Goal: Find specific page/section: Find specific page/section

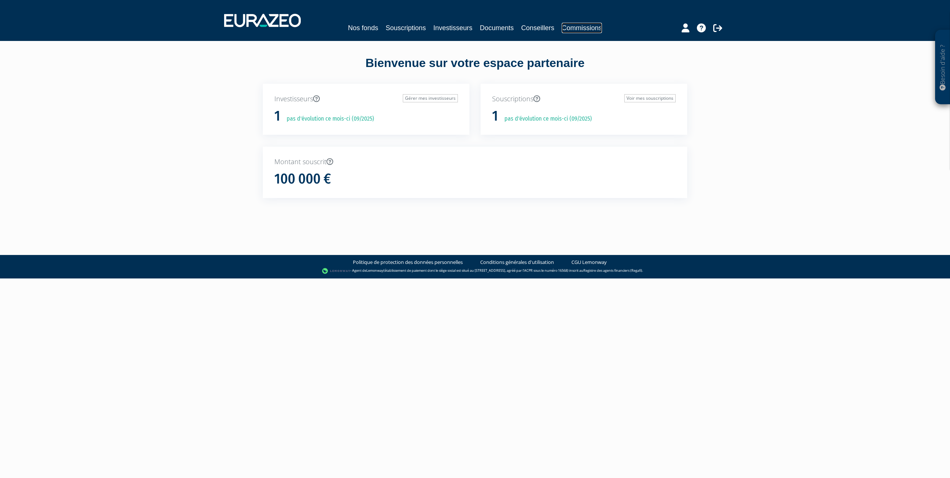
click at [585, 31] on link "Commissions" at bounding box center [582, 28] width 40 height 10
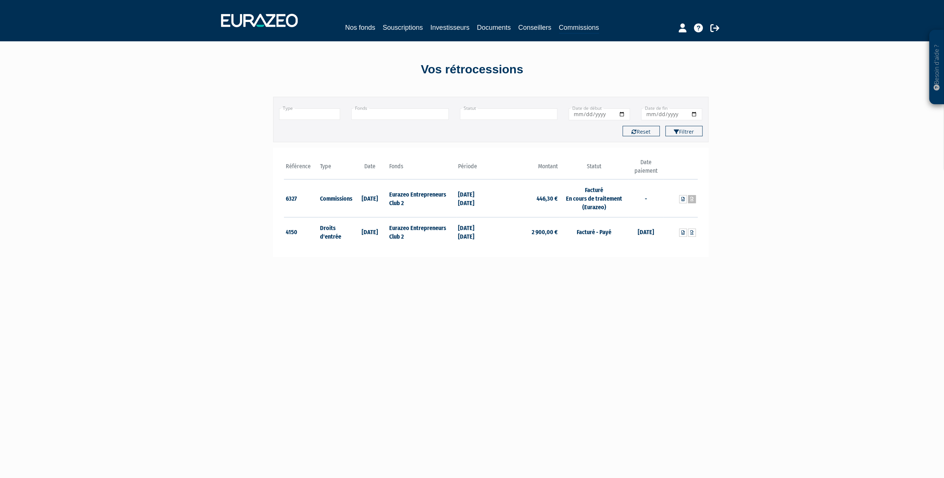
click at [692, 200] on link at bounding box center [692, 199] width 8 height 8
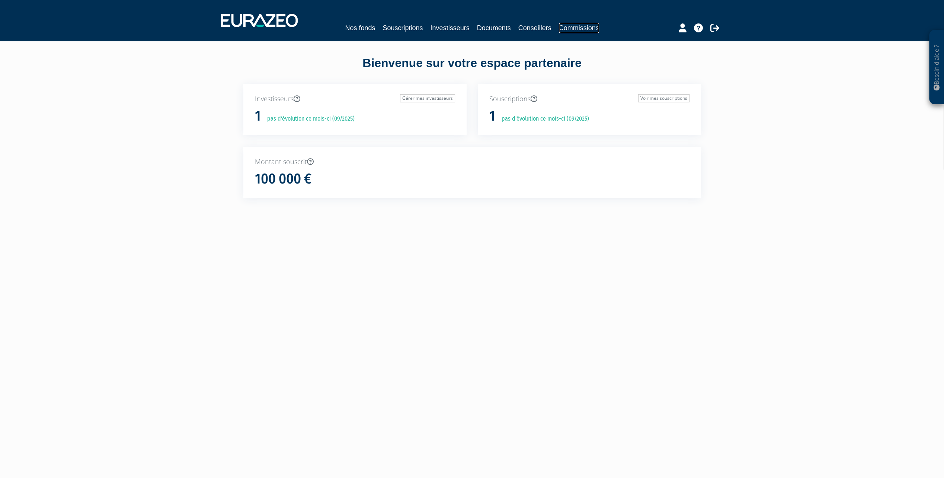
click at [575, 28] on link "Commissions" at bounding box center [579, 28] width 40 height 10
